Goal: Information Seeking & Learning: Find specific fact

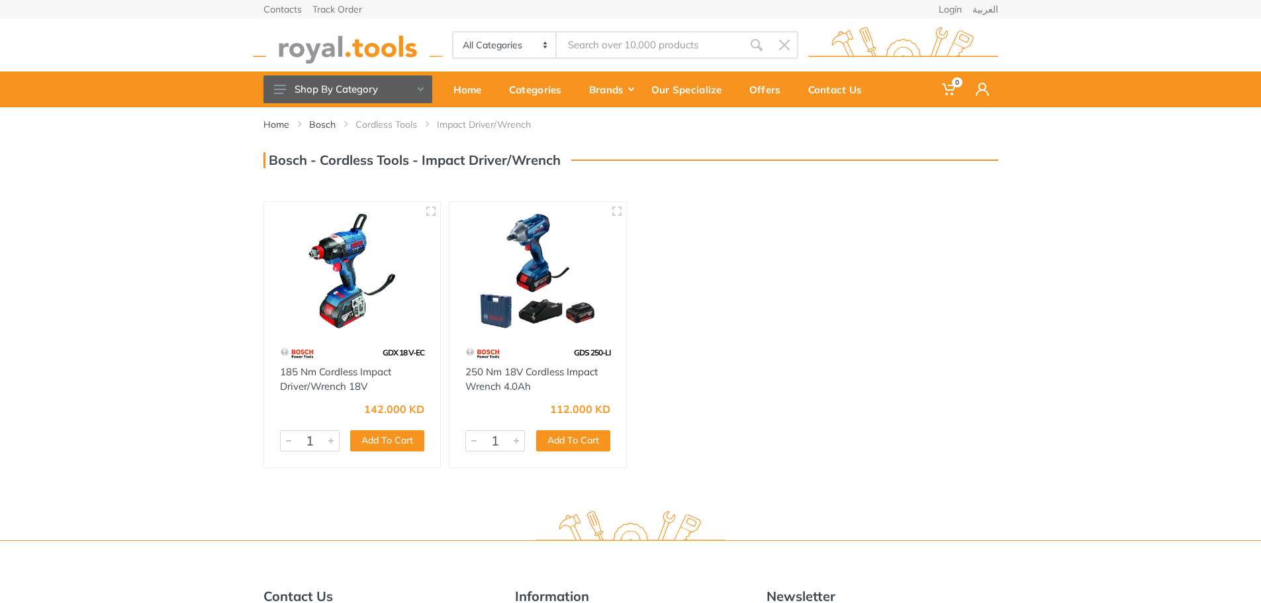
click at [361, 49] on img at bounding box center [348, 45] width 190 height 36
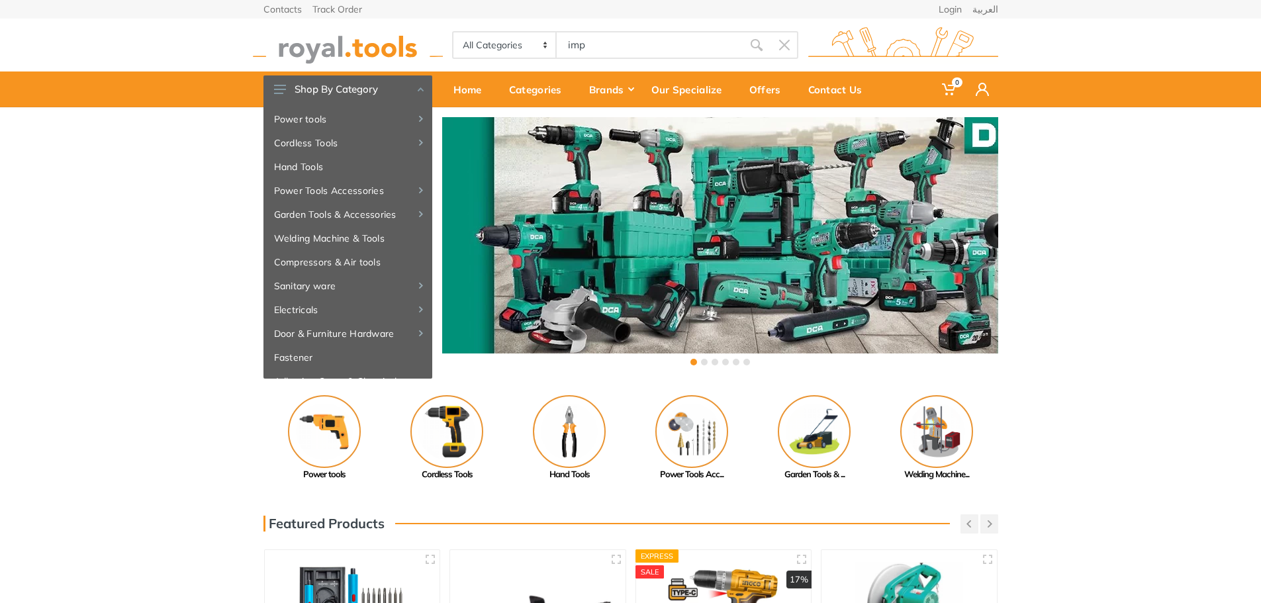
type input "impa"
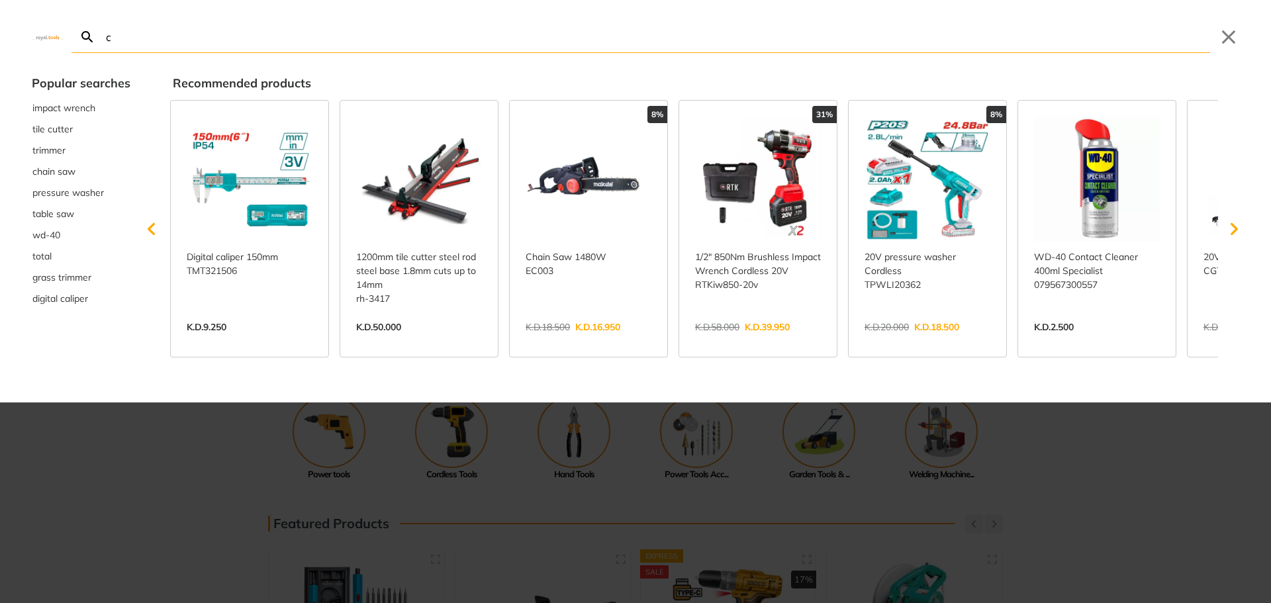
type input "ct"
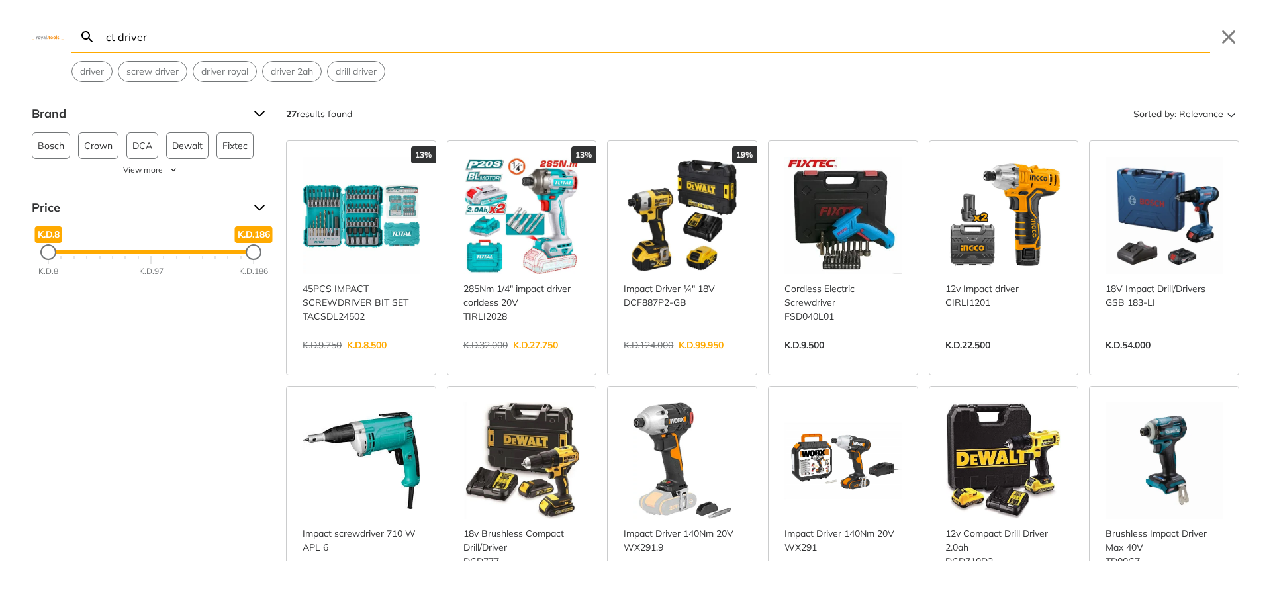
type input "ct driver"
click at [678, 359] on link "View more →" at bounding box center [682, 359] width 117 height 0
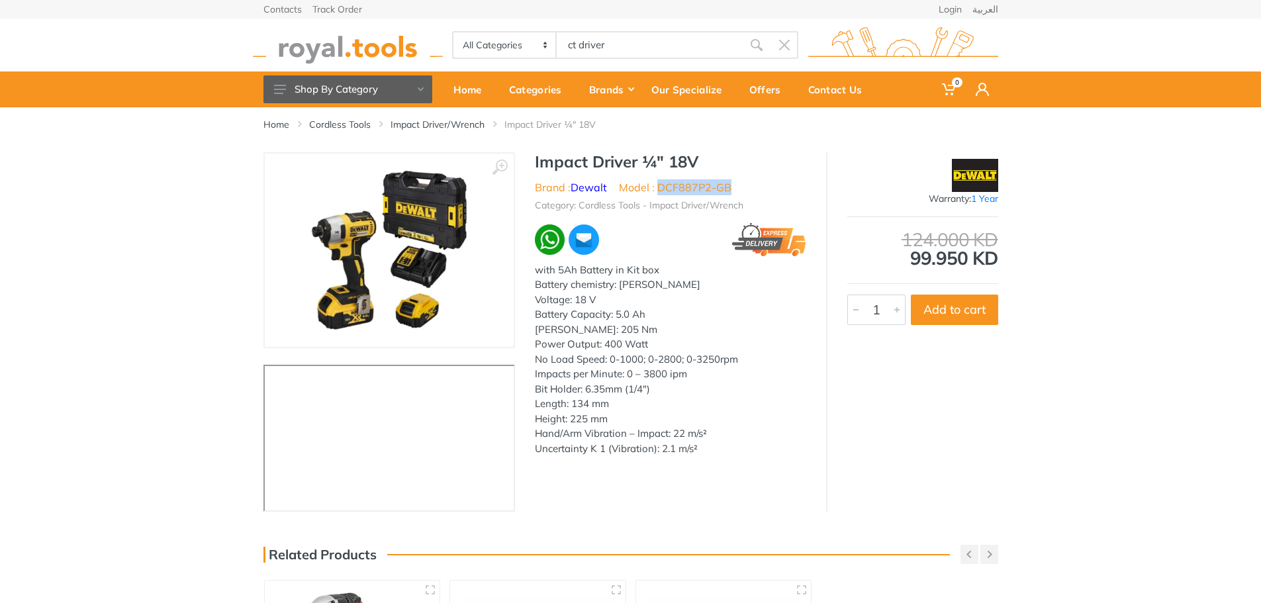
drag, startPoint x: 738, startPoint y: 191, endPoint x: 659, endPoint y: 186, distance: 79.0
click at [659, 186] on ul "Brand : Dewalt Model : DCF887P2-GB" at bounding box center [670, 187] width 271 height 16
copy li "DCF887P2-GB"
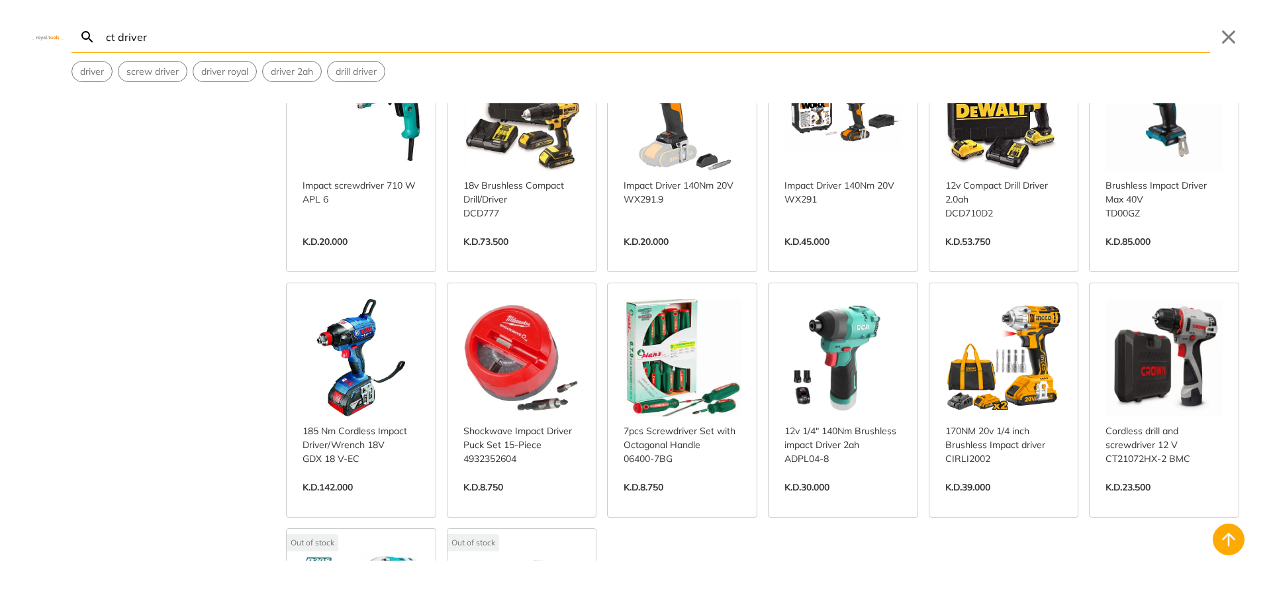
scroll to position [397, 0]
